Goal: Navigation & Orientation: Understand site structure

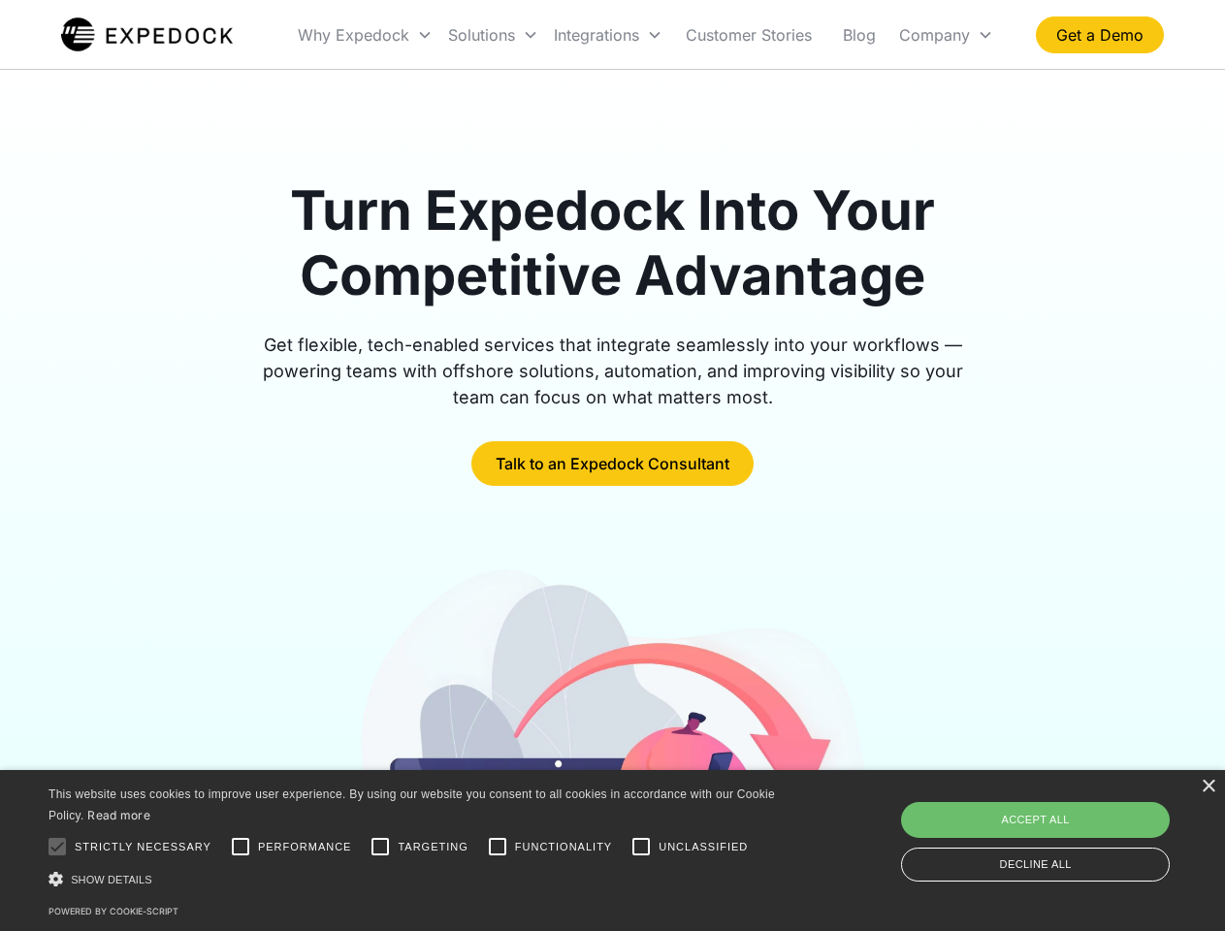
click at [646, 35] on div "Integrations" at bounding box center [608, 35] width 124 height 66
click at [366, 35] on div "Why Expedock" at bounding box center [354, 34] width 112 height 19
click at [493, 35] on div "Solutions" at bounding box center [481, 34] width 67 height 19
click at [608, 35] on div "Integrations" at bounding box center [596, 34] width 85 height 19
click at [946, 35] on div "Company" at bounding box center [934, 34] width 71 height 19
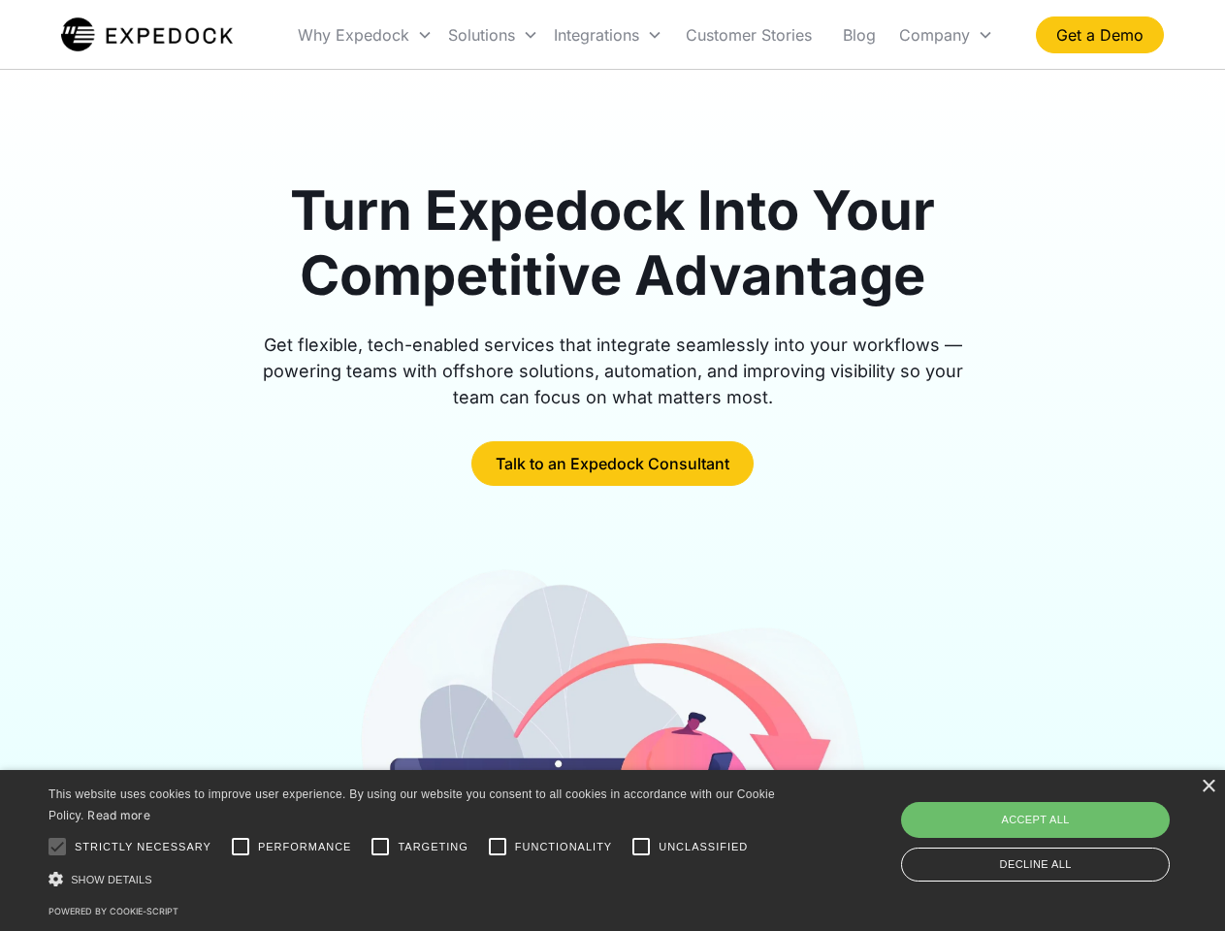
click at [57, 847] on div at bounding box center [57, 846] width 39 height 39
click at [241, 847] on input "Performance" at bounding box center [240, 846] width 39 height 39
checkbox input "true"
click at [380, 847] on input "Targeting" at bounding box center [380, 846] width 39 height 39
checkbox input "true"
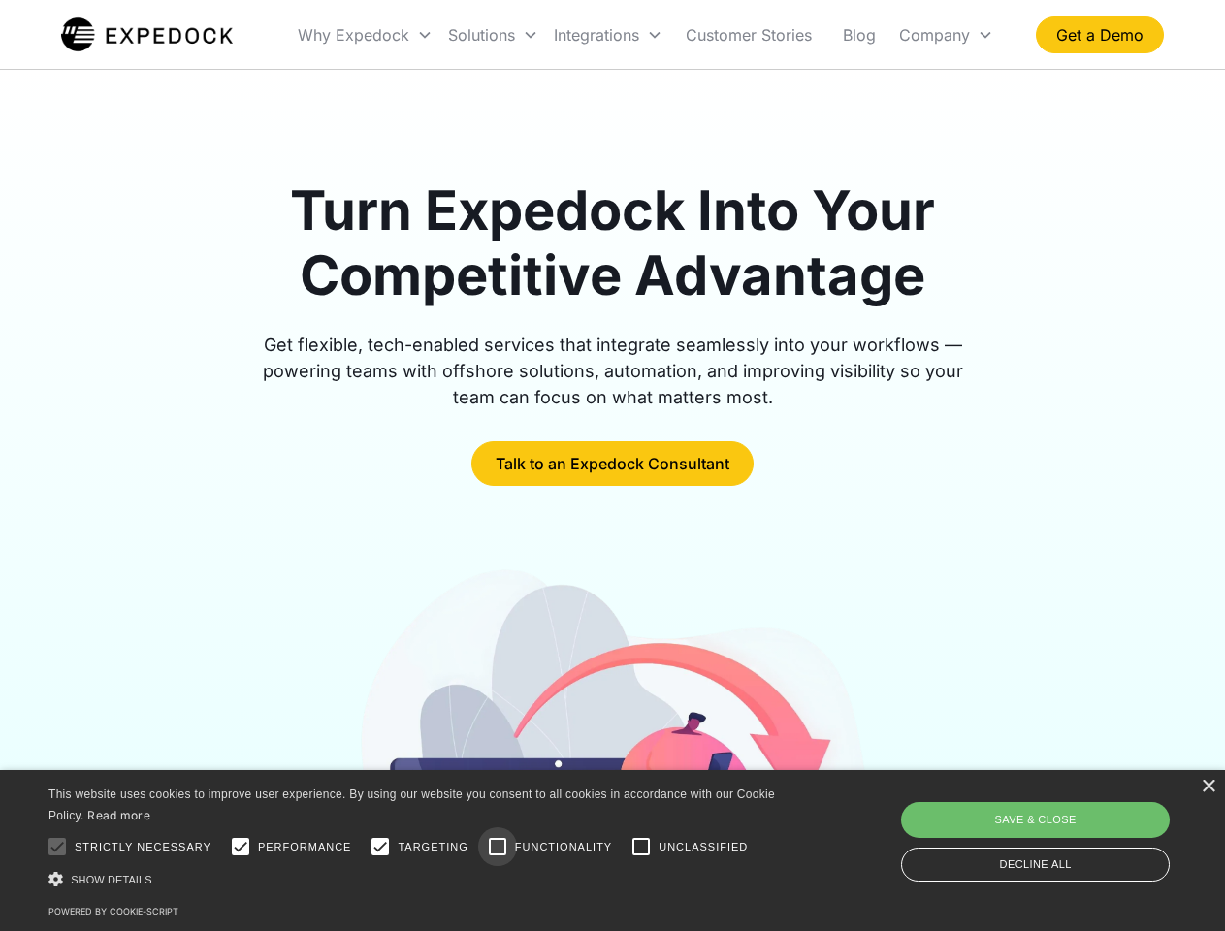
click at [498, 847] on input "Functionality" at bounding box center [497, 846] width 39 height 39
checkbox input "true"
click at [641, 847] on input "Unclassified" at bounding box center [641, 846] width 39 height 39
checkbox input "true"
